Goal: Transaction & Acquisition: Purchase product/service

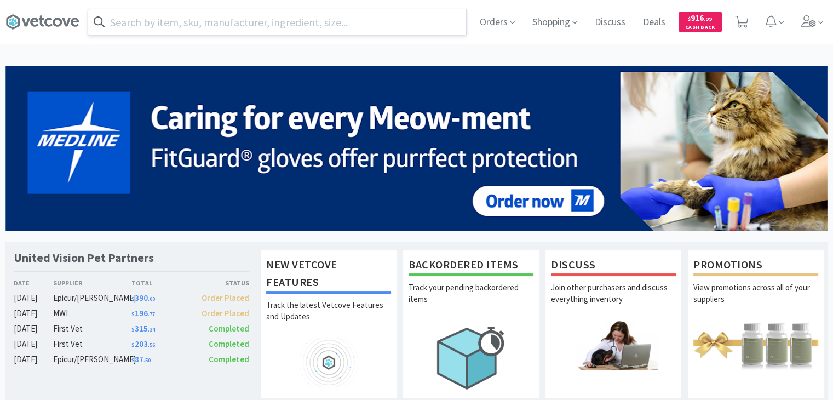
click at [330, 27] on input "text" at bounding box center [277, 21] width 378 height 25
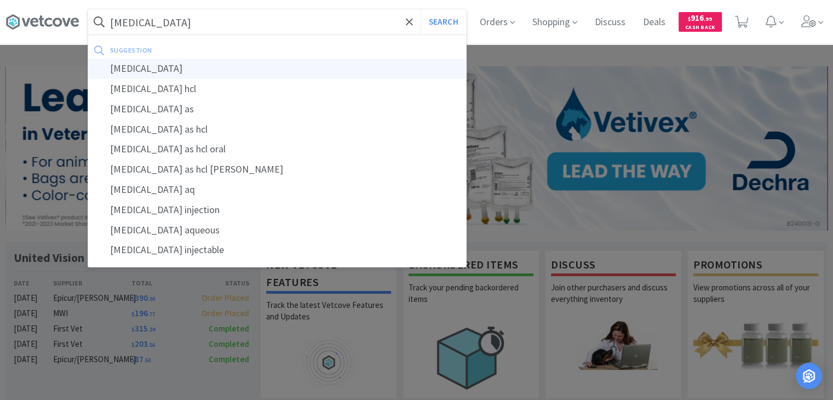
type input "[MEDICAL_DATA]"
click at [226, 68] on div "[MEDICAL_DATA]" at bounding box center [277, 69] width 378 height 20
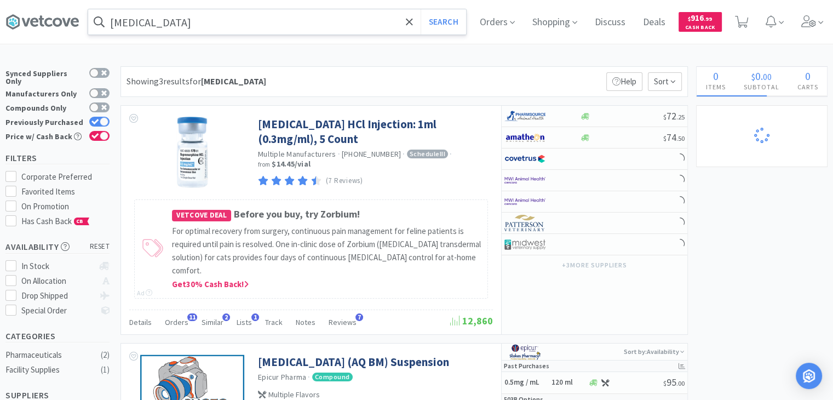
select select "1"
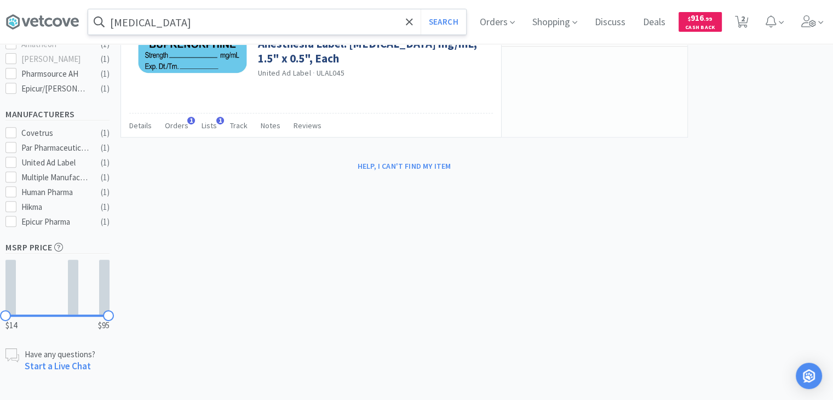
scroll to position [445, 0]
click at [188, 23] on input "[MEDICAL_DATA]" at bounding box center [277, 21] width 378 height 25
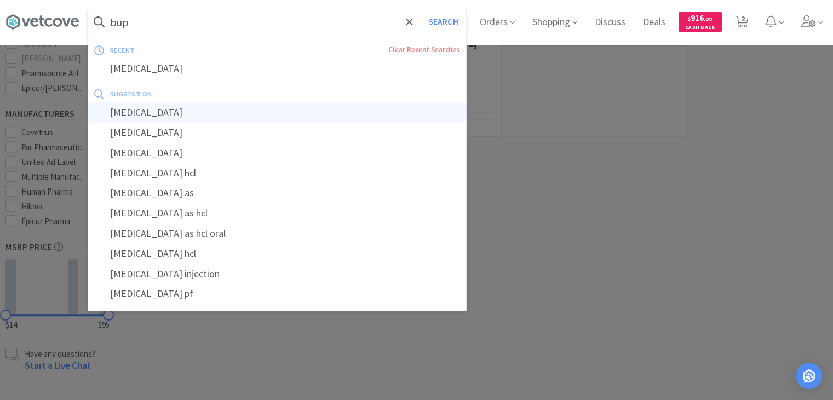
type input "bup"
click at [421, 9] on button "Search" at bounding box center [443, 21] width 45 height 25
select select "1"
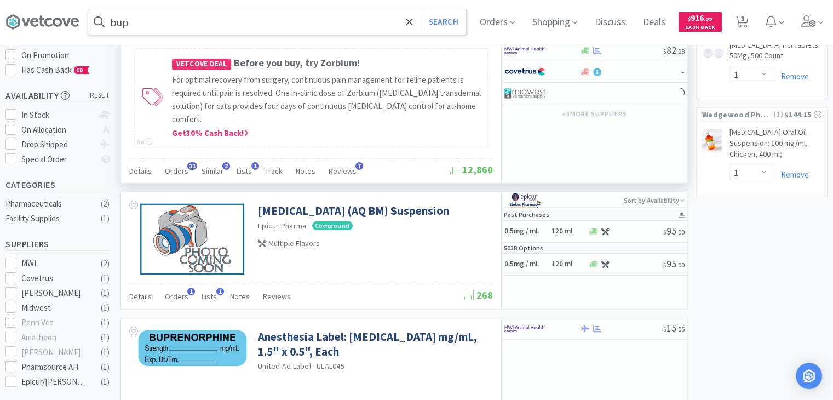
scroll to position [154, 0]
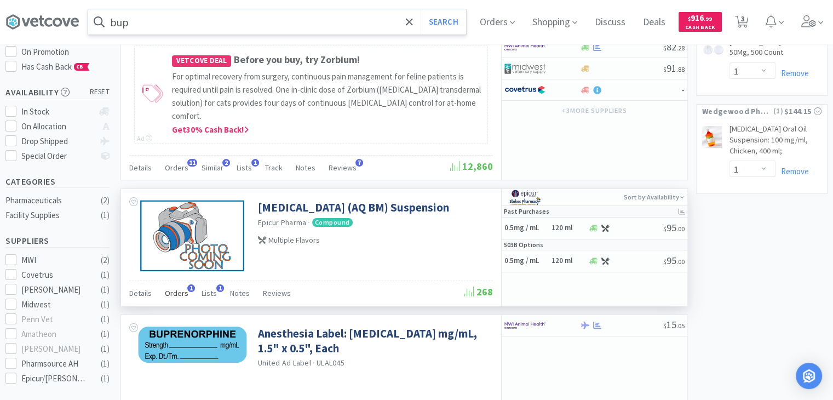
click at [173, 290] on span "Orders" at bounding box center [177, 293] width 24 height 10
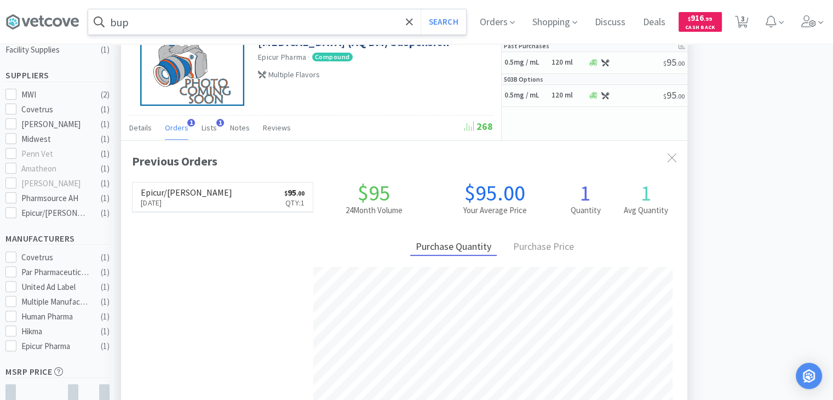
scroll to position [319, 0]
click at [199, 200] on link "Epicur/[PERSON_NAME] [DATE] $ 95 . 00 Qty: 1" at bounding box center [223, 198] width 180 height 30
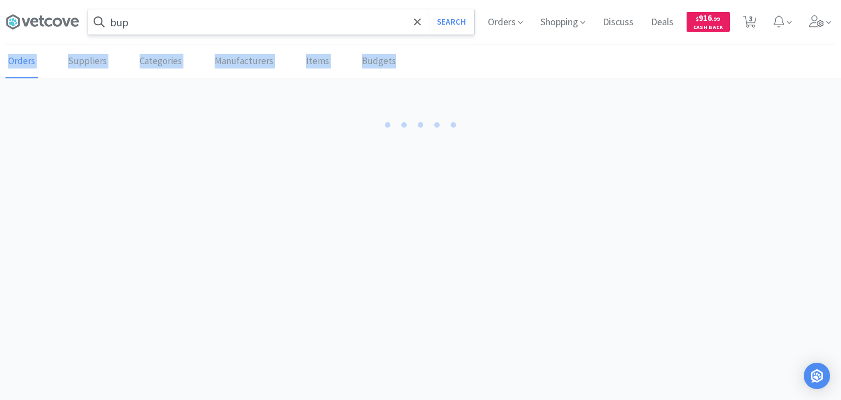
click at [199, 200] on body "bup Search Orders Shopping Discuss Discuss Deals Deals $ 916 . 99 Cash Back 3 3…" at bounding box center [420, 200] width 841 height 400
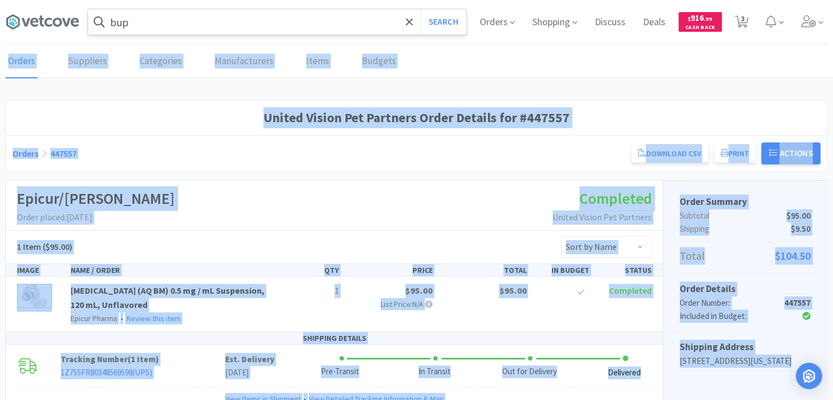
scroll to position [66, 0]
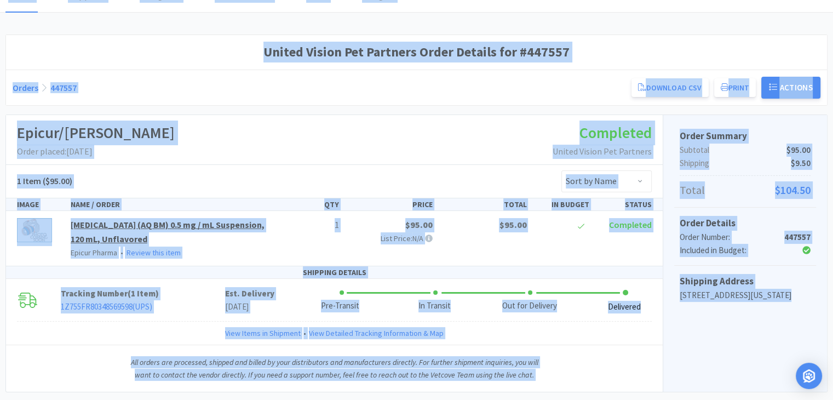
click at [196, 226] on link "[MEDICAL_DATA] (AQ BM) 0.5 mg / mL Suspension, 120 mL, Unflavored" at bounding box center [168, 231] width 194 height 25
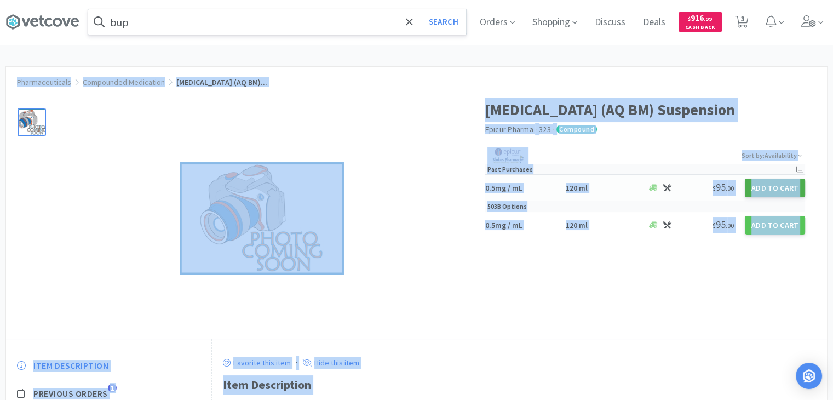
click at [763, 183] on button "Add to Cart" at bounding box center [775, 188] width 60 height 19
select select "UNFLAVORED"
select select "1"
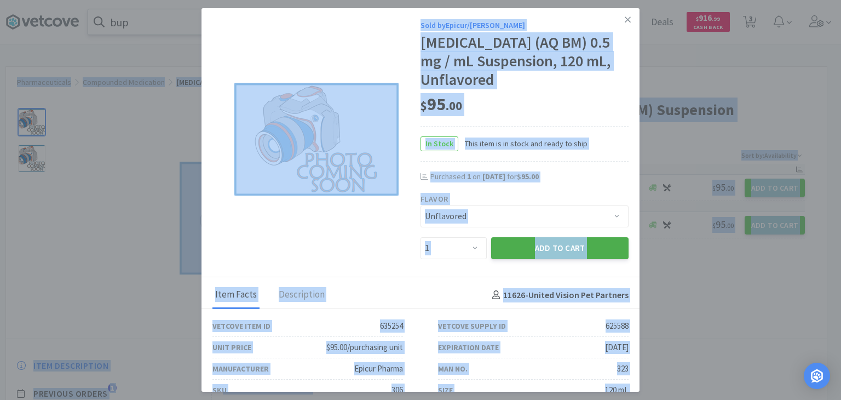
click at [565, 246] on button "Add to Cart" at bounding box center [559, 248] width 137 height 22
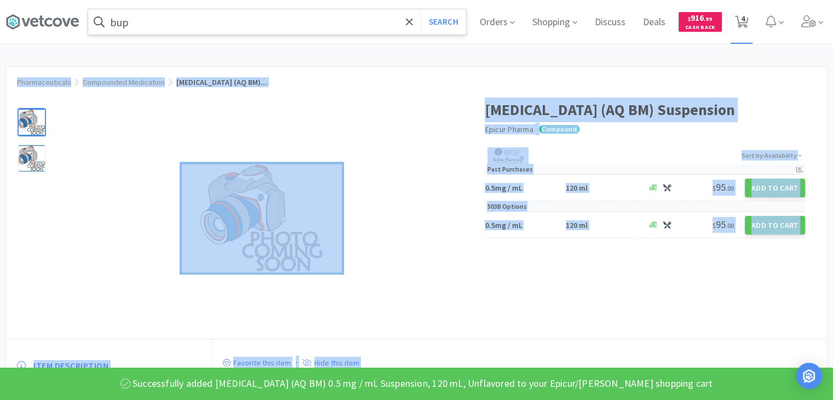
click at [745, 26] on icon at bounding box center [742, 22] width 14 height 12
select select "1"
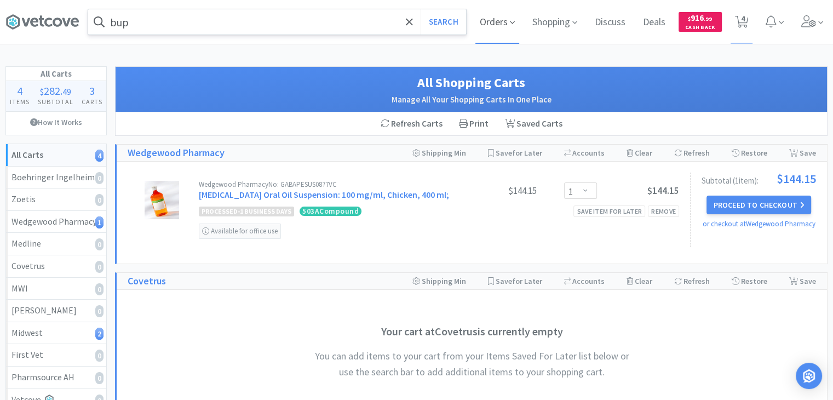
click at [495, 22] on span "Orders" at bounding box center [497, 22] width 44 height 44
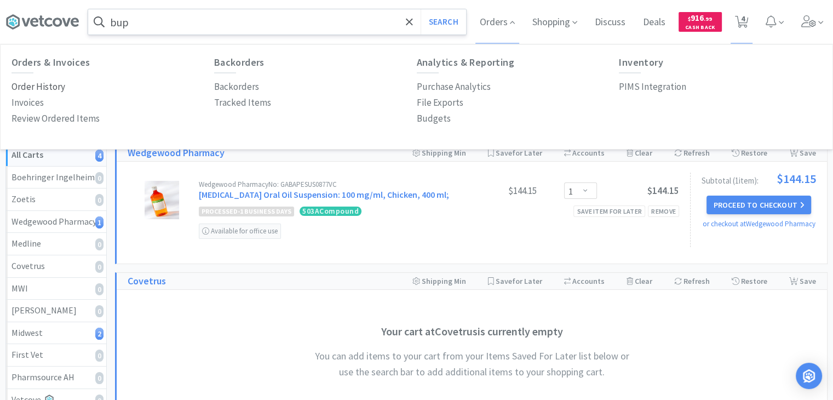
click at [50, 88] on p "Order History" at bounding box center [39, 86] width 54 height 15
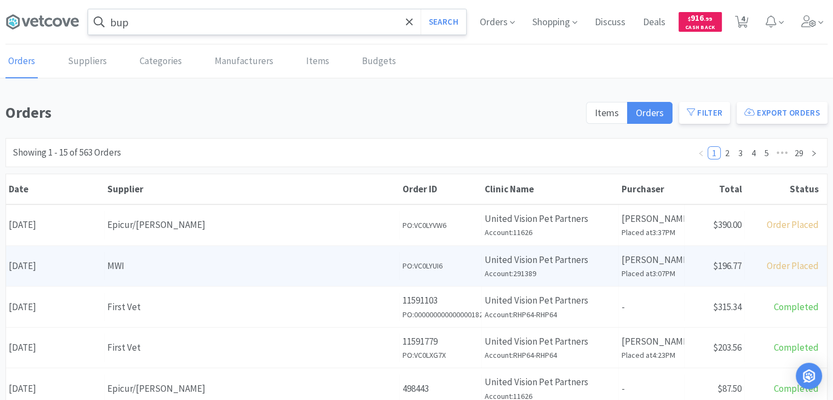
click at [164, 267] on div "MWI" at bounding box center [251, 266] width 289 height 15
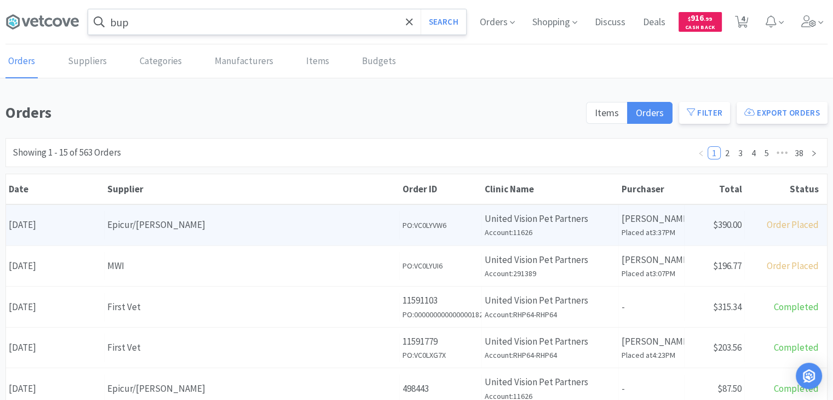
click at [173, 222] on div "Epicur/[PERSON_NAME]" at bounding box center [251, 224] width 289 height 15
click at [173, 222] on body "bup Search Orders Shopping Discuss Discuss Deals Deals $ 916 . 99 Cash Back 4 4…" at bounding box center [420, 200] width 841 height 400
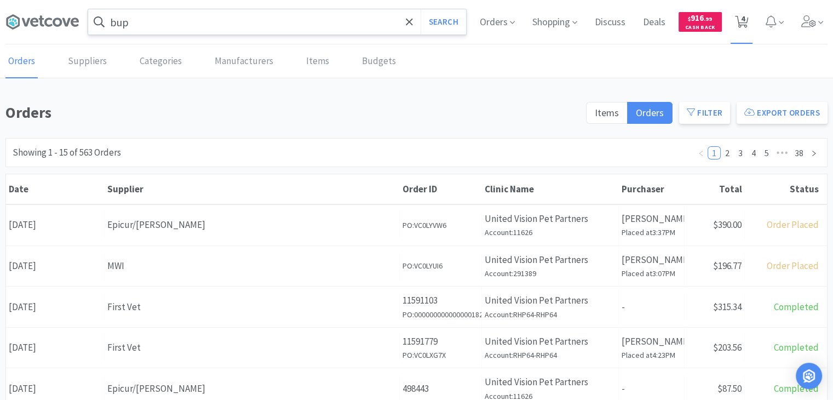
click at [742, 24] on span "4" at bounding box center [743, 19] width 4 height 44
select select "1"
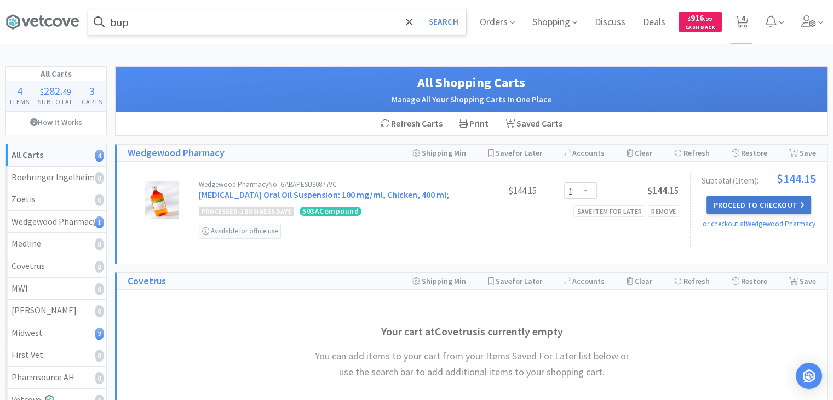
click at [722, 206] on button "Proceed to Checkout" at bounding box center [759, 205] width 104 height 19
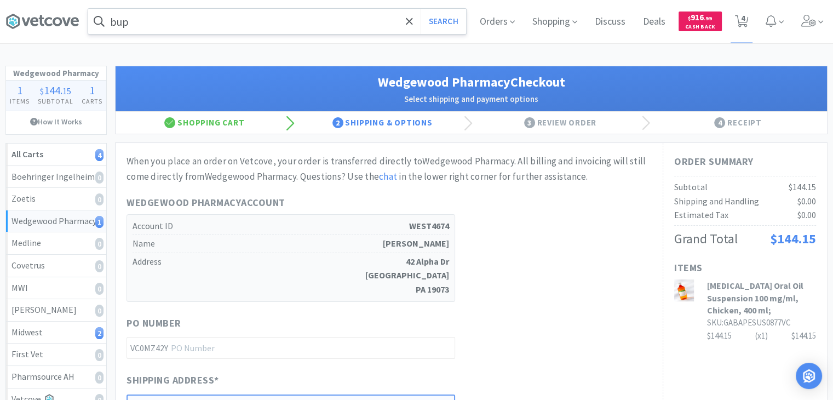
scroll to position [53, 0]
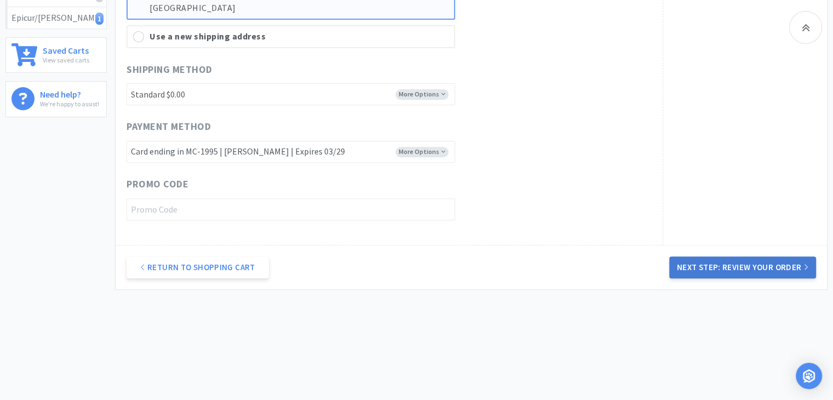
click at [708, 270] on button "Next Step: Review Your Order" at bounding box center [742, 267] width 147 height 22
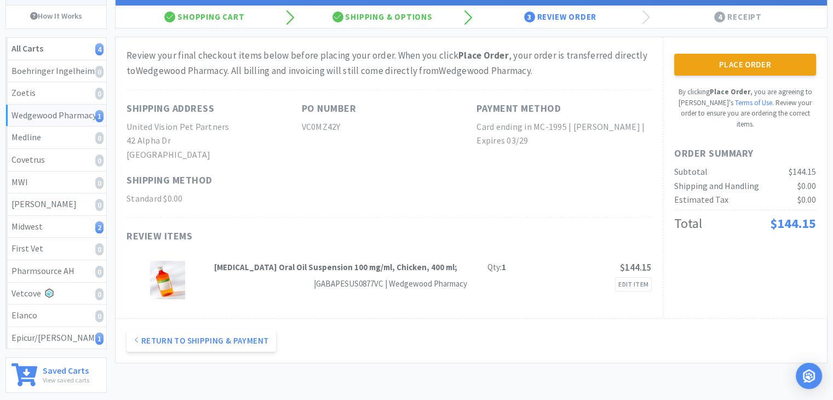
scroll to position [153, 0]
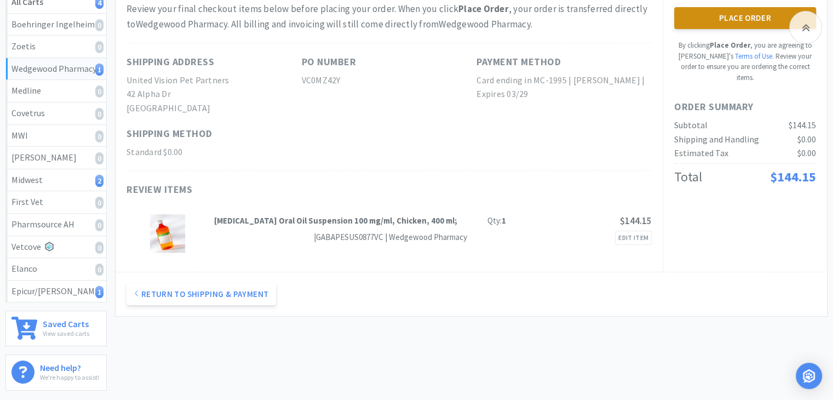
click at [723, 19] on button "Place Order" at bounding box center [745, 18] width 142 height 22
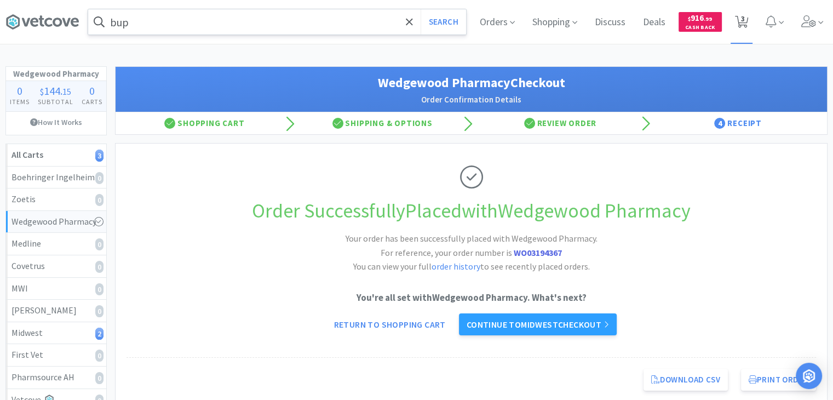
click at [739, 24] on icon at bounding box center [742, 22] width 14 height 12
select select "1"
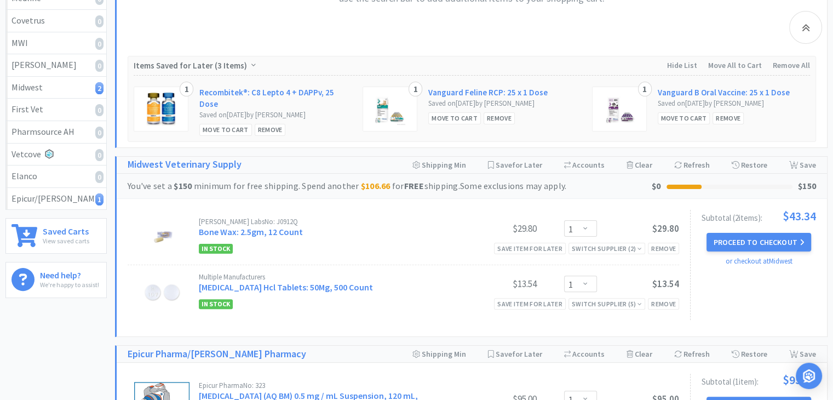
scroll to position [353, 0]
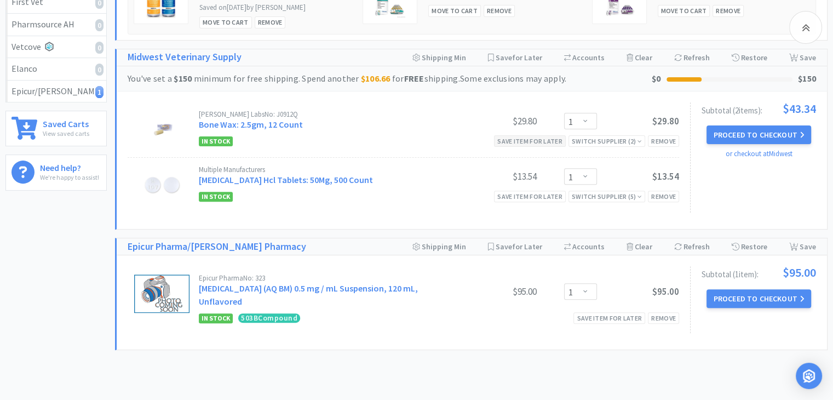
click at [539, 135] on div "Save item for later" at bounding box center [530, 141] width 72 height 12
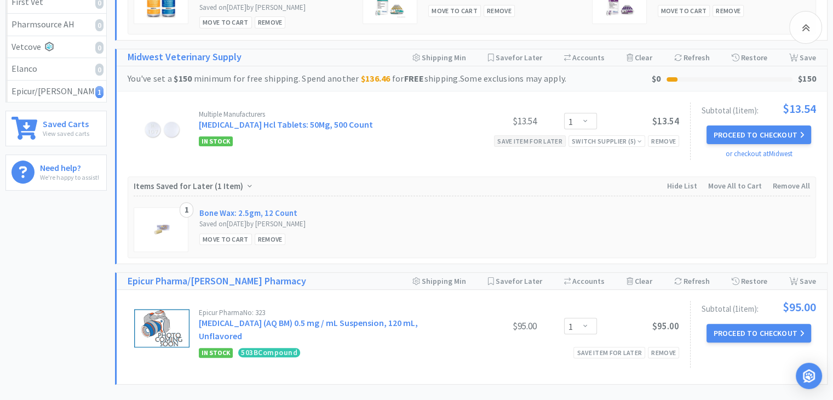
click at [527, 135] on div "Save item for later" at bounding box center [530, 141] width 72 height 12
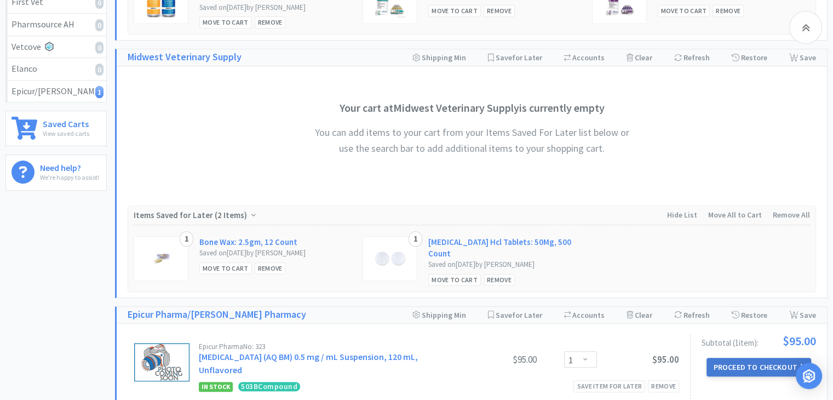
click at [747, 358] on button "Proceed to Checkout" at bounding box center [759, 367] width 104 height 19
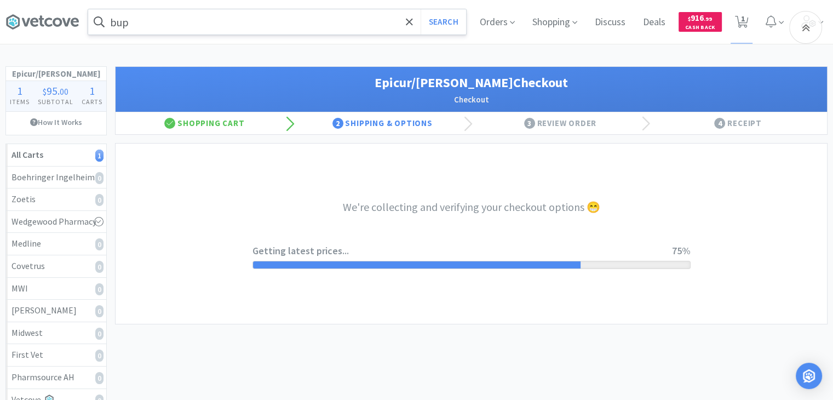
select select "0"
select select "754145438_3_2029"
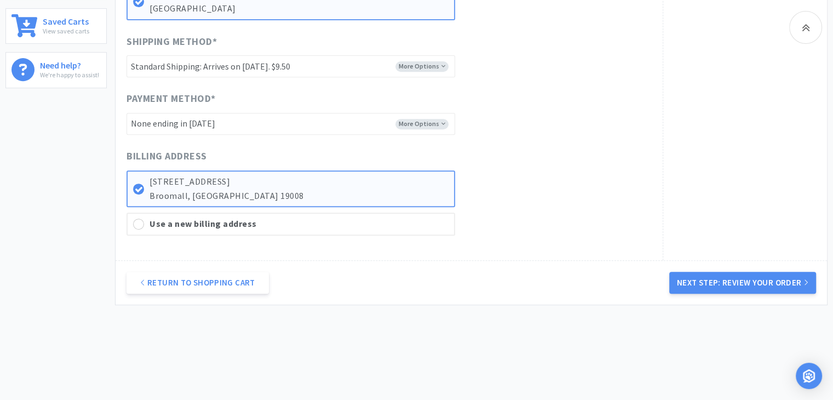
scroll to position [470, 0]
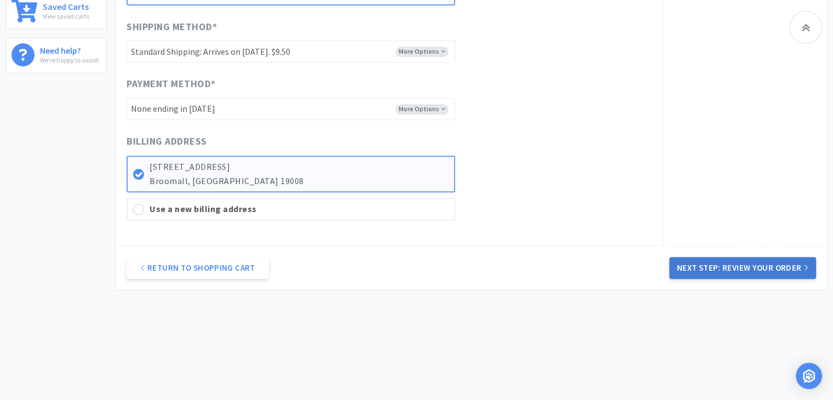
click at [730, 268] on button "Next Step: Review Your Order" at bounding box center [742, 268] width 147 height 22
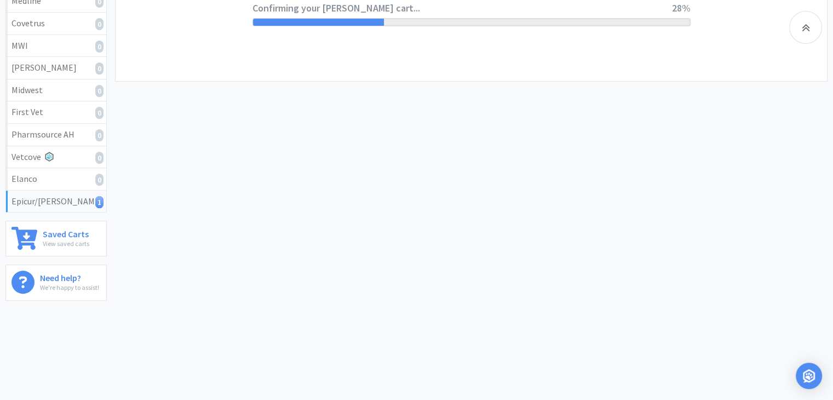
scroll to position [0, 0]
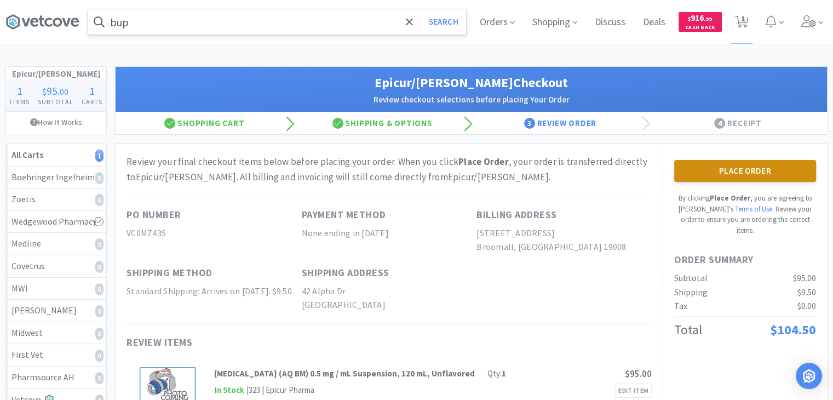
click at [733, 168] on button "Place Order" at bounding box center [745, 171] width 142 height 22
